Goal: Task Accomplishment & Management: Use online tool/utility

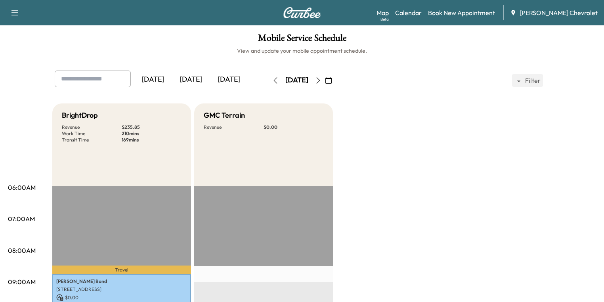
click at [336, 81] on button "button" at bounding box center [328, 80] width 13 height 13
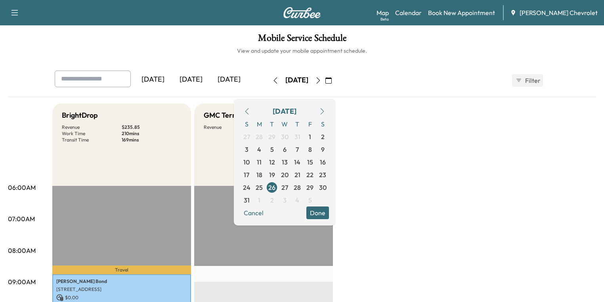
click at [324, 112] on icon "button" at bounding box center [323, 111] width 4 height 6
click at [312, 149] on span "8" at bounding box center [311, 150] width 4 height 10
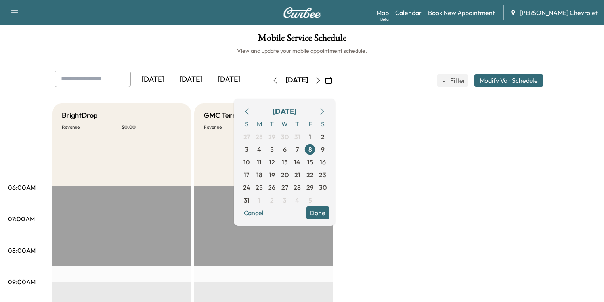
click at [324, 109] on icon "button" at bounding box center [323, 111] width 4 height 6
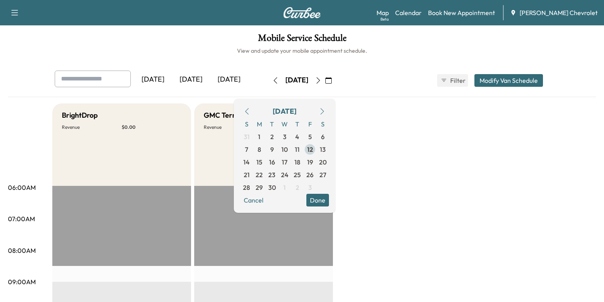
click at [313, 147] on span "12" at bounding box center [310, 150] width 6 height 10
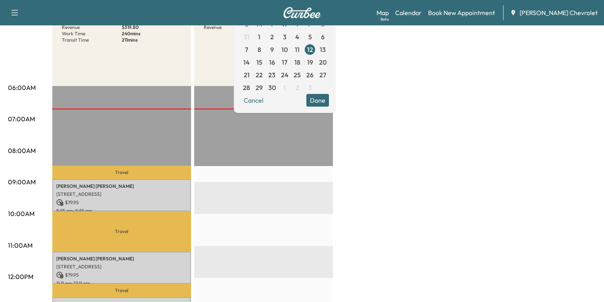
scroll to position [159, 0]
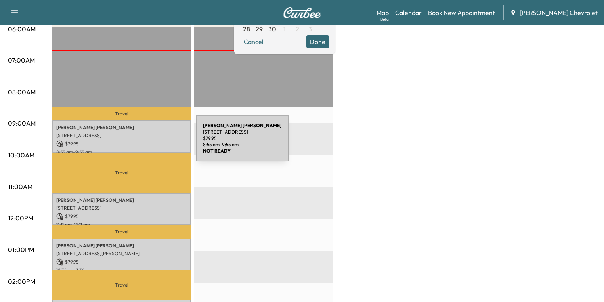
click at [136, 143] on p "$ 79.95" at bounding box center [121, 143] width 131 height 7
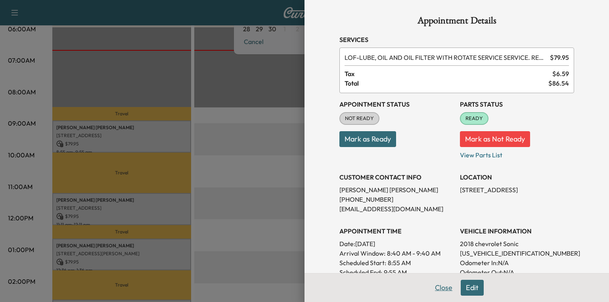
click at [441, 285] on button "Close" at bounding box center [444, 288] width 28 height 16
